Goal: Task Accomplishment & Management: Manage account settings

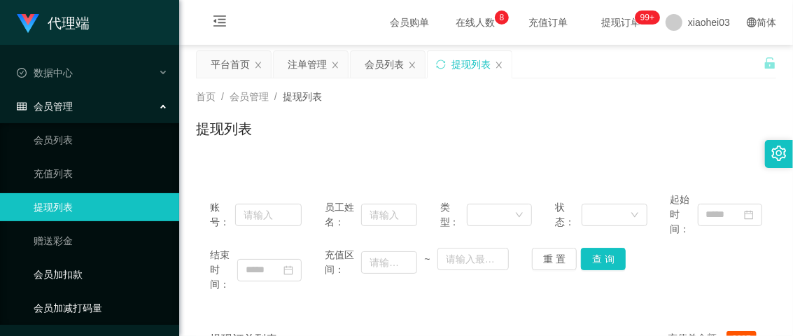
scroll to position [66, 0]
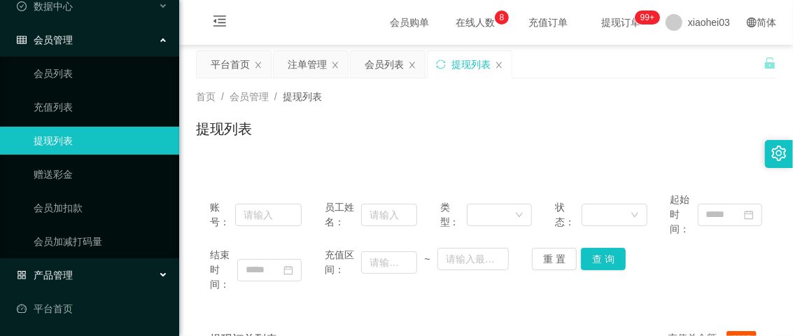
click at [63, 270] on span "产品管理" at bounding box center [45, 274] width 56 height 11
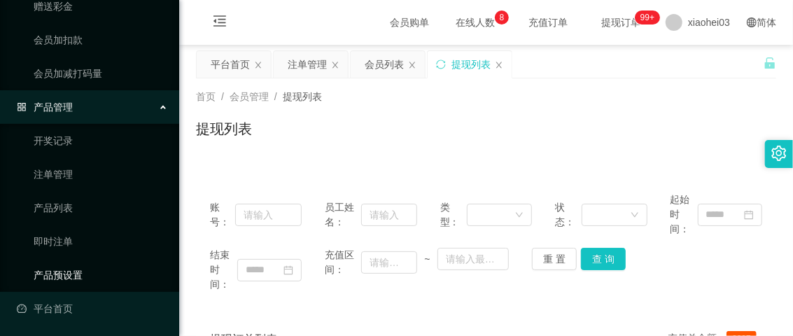
click at [68, 271] on link "产品预设置" at bounding box center [101, 275] width 134 height 28
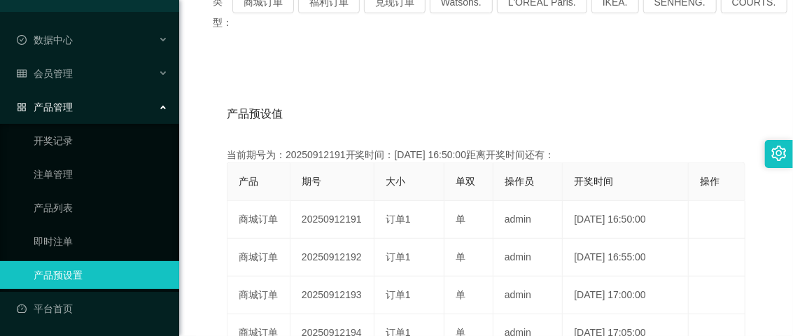
scroll to position [233, 0]
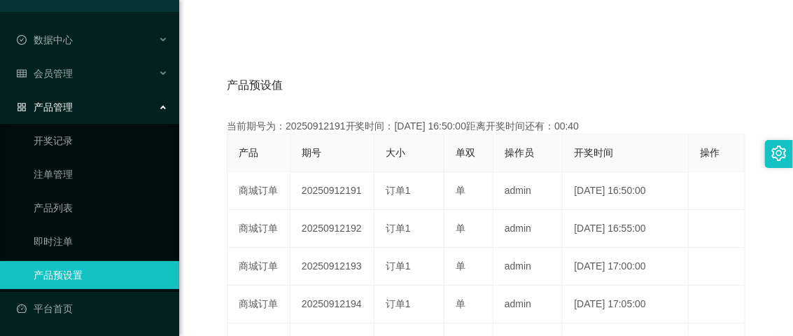
click at [599, 29] on div "类型： 商城订单 福利订单 兑现订单 Watsons. L'ORÉAL Paris. IKEA. [GEOGRAPHIC_DATA]. COURTS. 产品预…" at bounding box center [486, 278] width 580 height 666
click at [66, 176] on link "注单管理" at bounding box center [101, 174] width 134 height 28
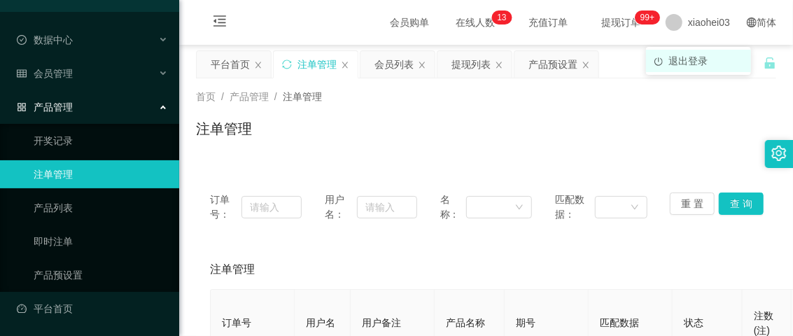
drag, startPoint x: 708, startPoint y: 18, endPoint x: 682, endPoint y: 66, distance: 55.1
click at [707, 18] on span "xiaohei03" at bounding box center [709, 22] width 42 height 45
click at [710, 61] on div "平台首页 注单管理 会员列表 提现列表 产品预设置" at bounding box center [479, 74] width 567 height 48
click at [688, 24] on span "xiaohei03" at bounding box center [709, 22] width 42 height 45
click at [696, 64] on div "平台首页 注单管理 会员列表 提现列表 产品预设置" at bounding box center [479, 74] width 567 height 48
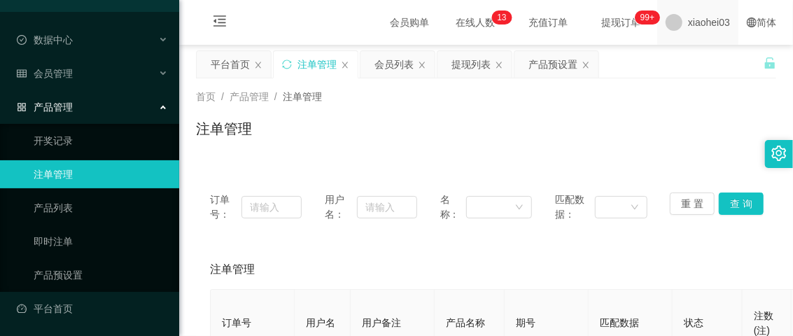
click at [688, 34] on span "xiaohei03" at bounding box center [709, 22] width 42 height 45
click at [688, 59] on span "退出登录" at bounding box center [687, 60] width 39 height 11
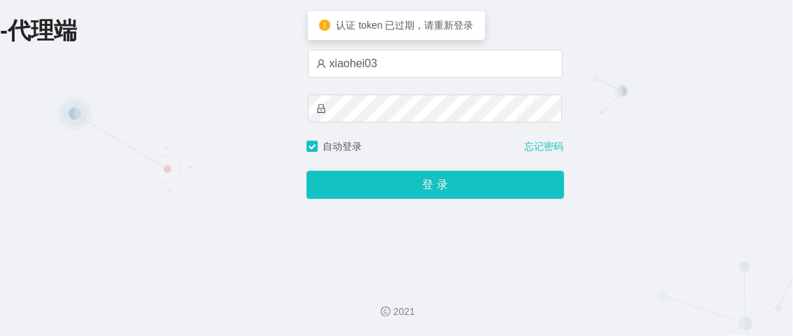
drag, startPoint x: 402, startPoint y: 85, endPoint x: 402, endPoint y: 70, distance: 14.7
click at [402, 84] on div "xiaohei03" at bounding box center [435, 95] width 255 height 90
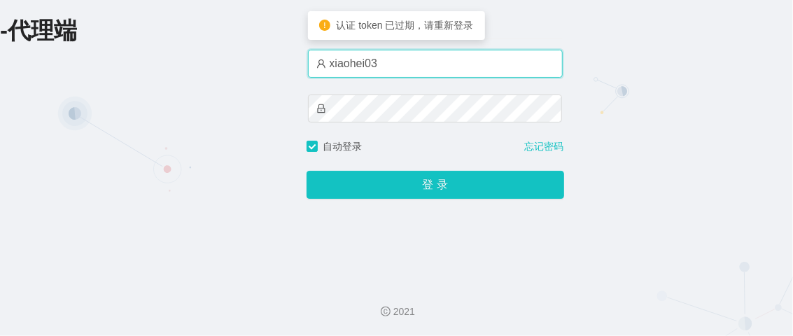
click at [402, 69] on input "xiaohei03" at bounding box center [435, 64] width 255 height 28
drag, startPoint x: 414, startPoint y: 68, endPoint x: 417, endPoint y: 75, distance: 7.8
click at [414, 68] on input "xiaohei01" at bounding box center [435, 64] width 255 height 28
type input "xiaohei02"
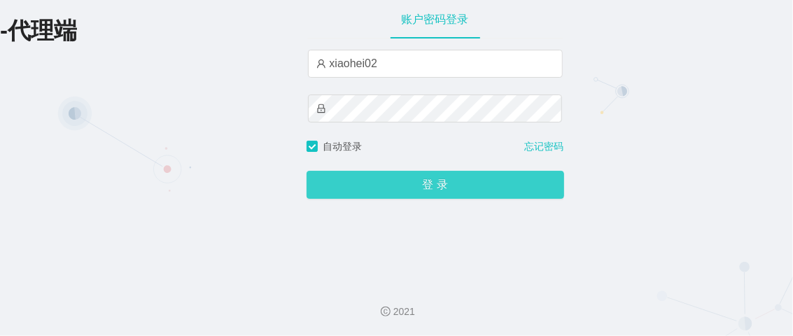
click at [420, 190] on button "登 录" at bounding box center [435, 185] width 258 height 28
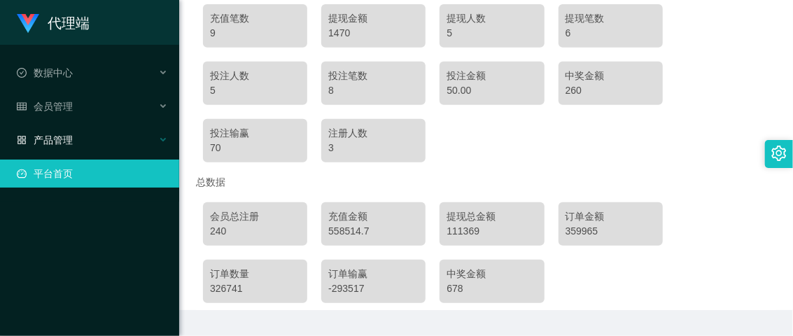
scroll to position [237, 0]
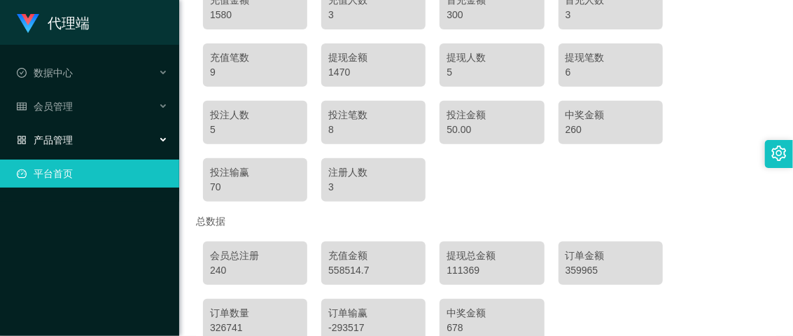
click at [55, 128] on div "产品管理" at bounding box center [89, 140] width 179 height 28
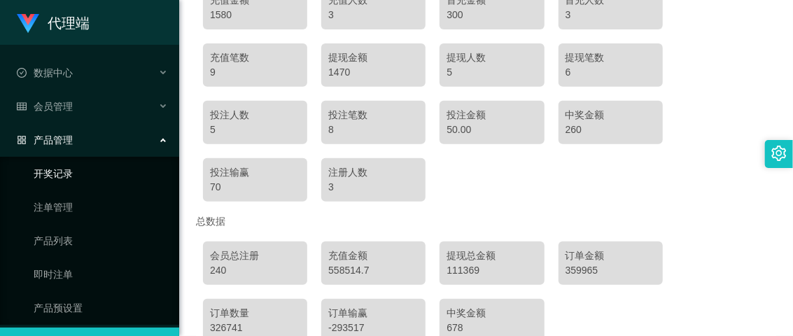
scroll to position [33, 0]
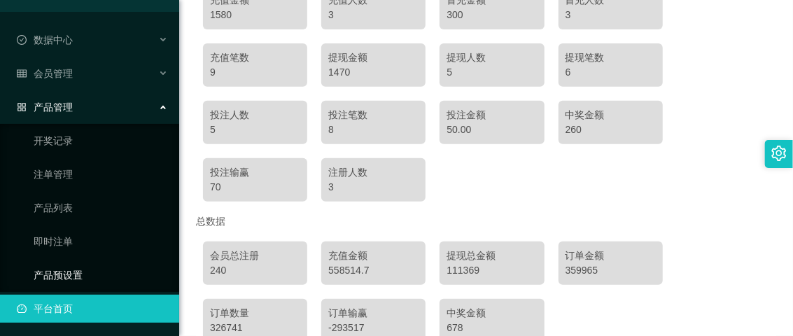
click at [68, 270] on link "产品预设置" at bounding box center [101, 275] width 134 height 28
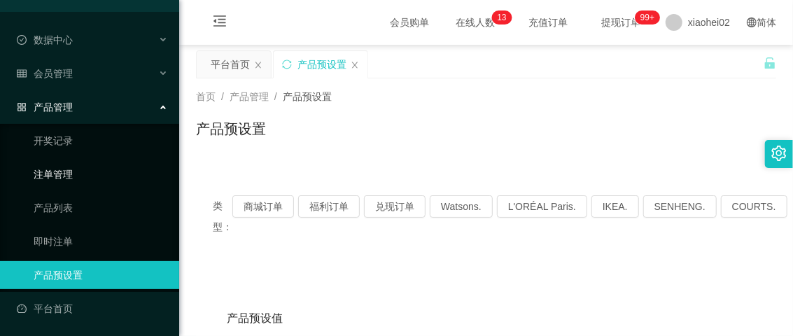
click at [50, 180] on link "注单管理" at bounding box center [101, 174] width 134 height 28
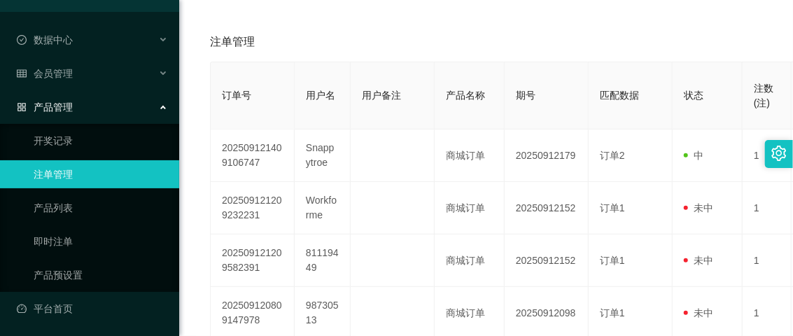
scroll to position [233, 0]
